Goal: Find specific page/section: Find specific page/section

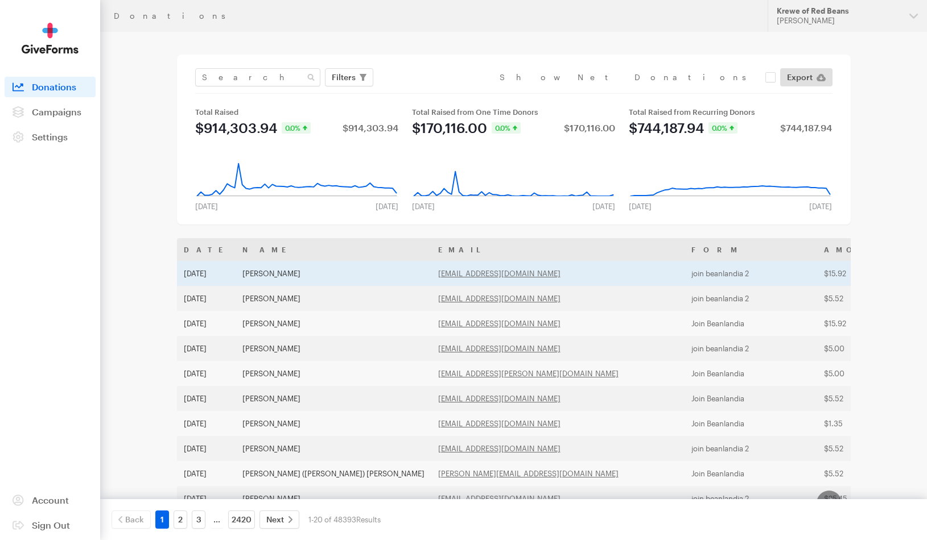
click at [684, 272] on td "join beanlandia 2" at bounding box center [750, 273] width 133 height 25
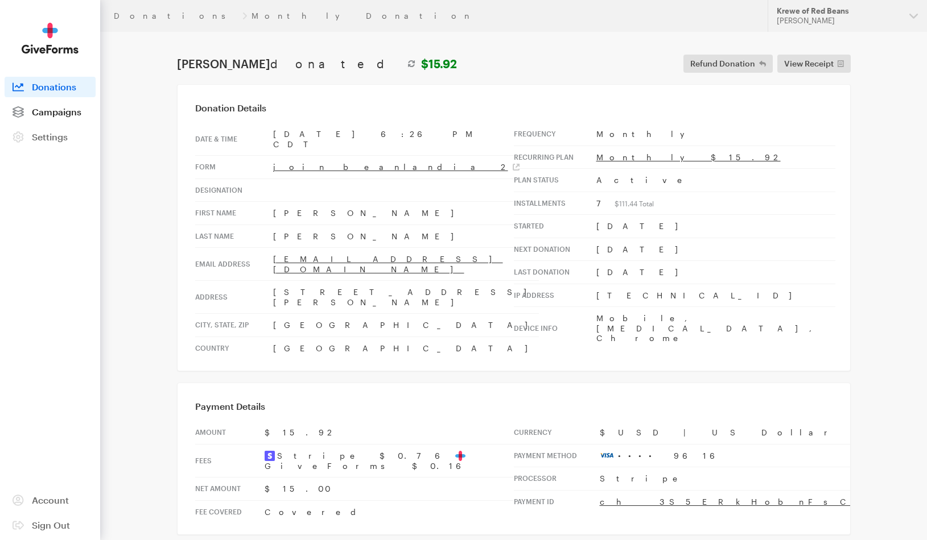
click at [51, 110] on span "Campaigns" at bounding box center [56, 111] width 49 height 11
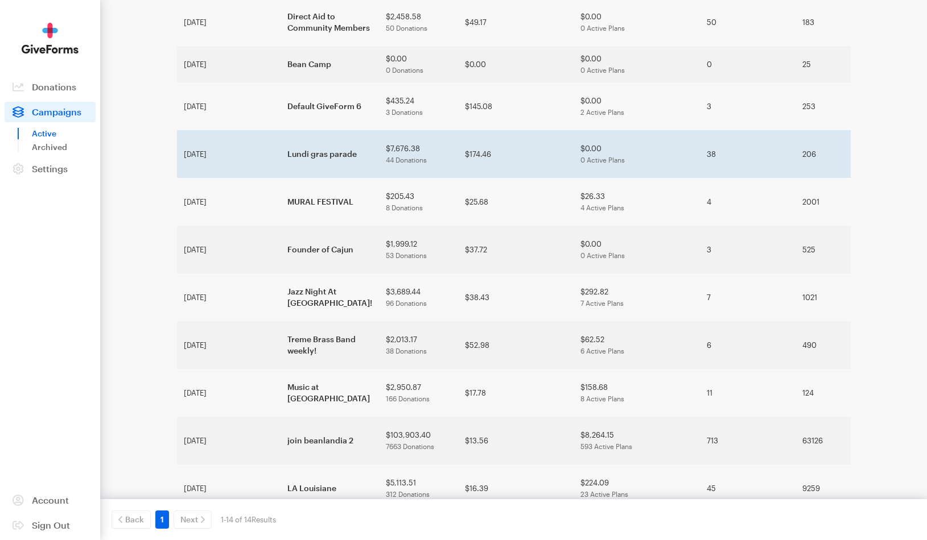
scroll to position [134, 0]
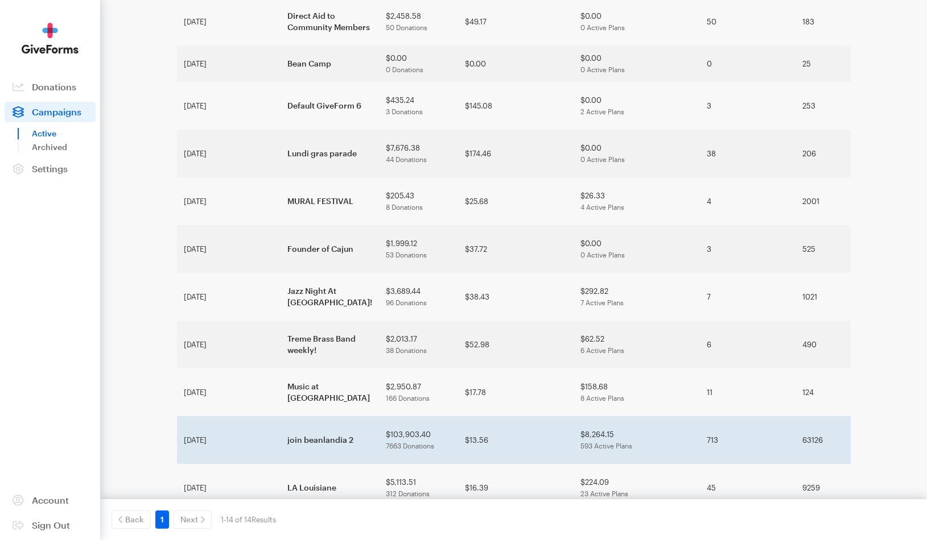
click at [280, 416] on td "join beanlandia 2" at bounding box center [329, 440] width 98 height 48
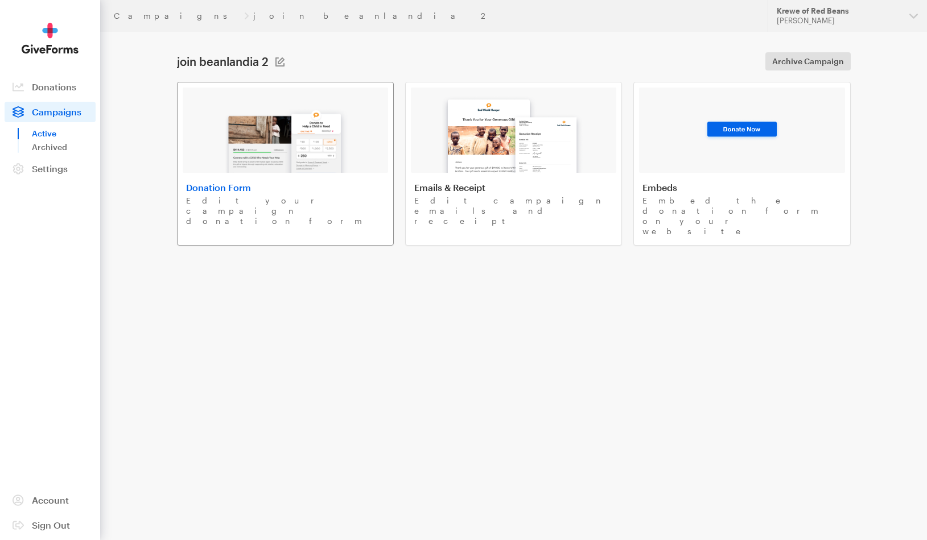
click at [283, 155] on img at bounding box center [284, 136] width 133 height 73
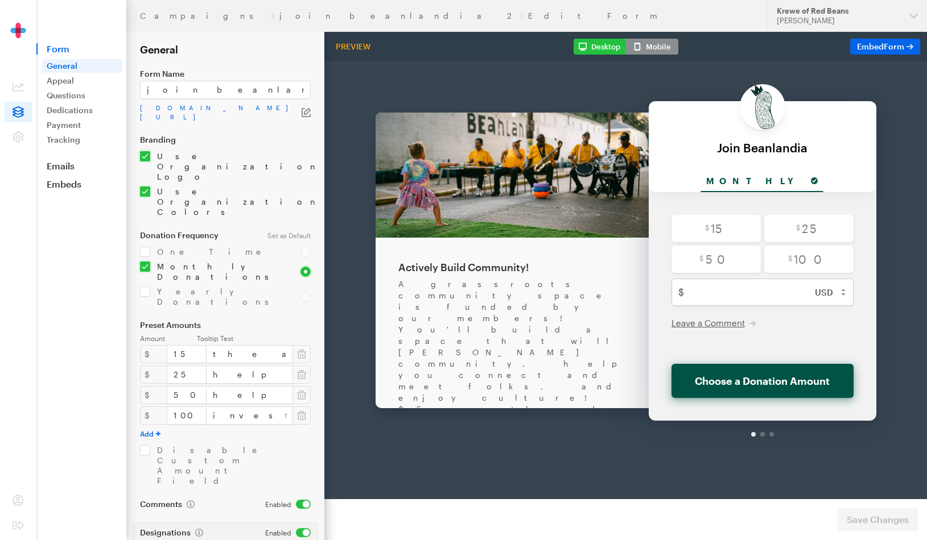
click at [302, 108] on icon "button" at bounding box center [306, 112] width 9 height 9
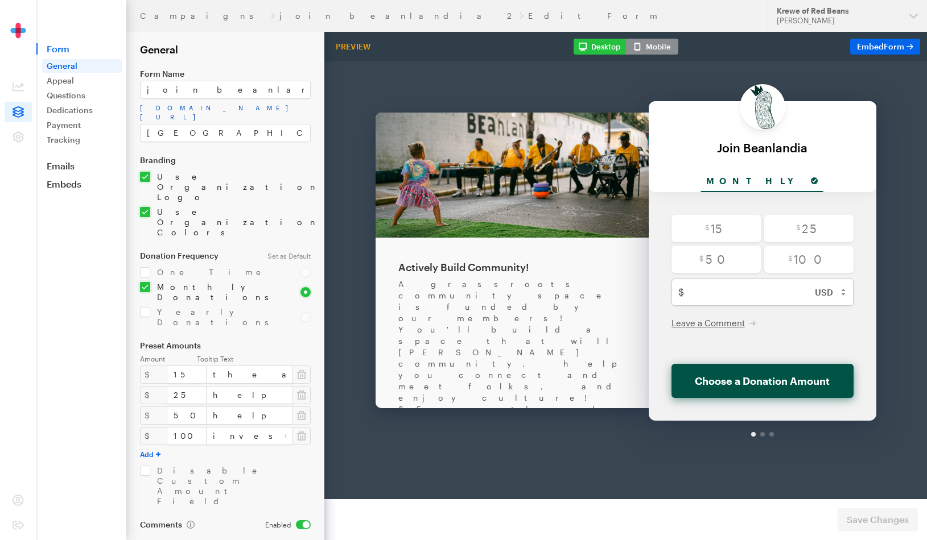
click at [280, 107] on link "app.giveforms.com/forms/rocker9955/Beanlandia" at bounding box center [225, 113] width 171 height 18
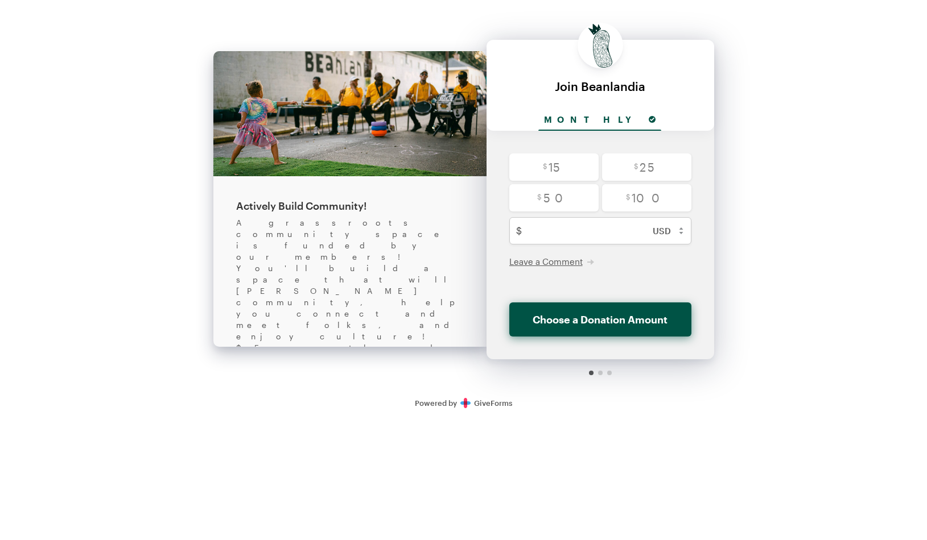
click at [687, 0] on div "Back Actively Build Community! A grassroots community space is funded by our me…" at bounding box center [463, 193] width 501 height 387
